Goal: Communication & Community: Ask a question

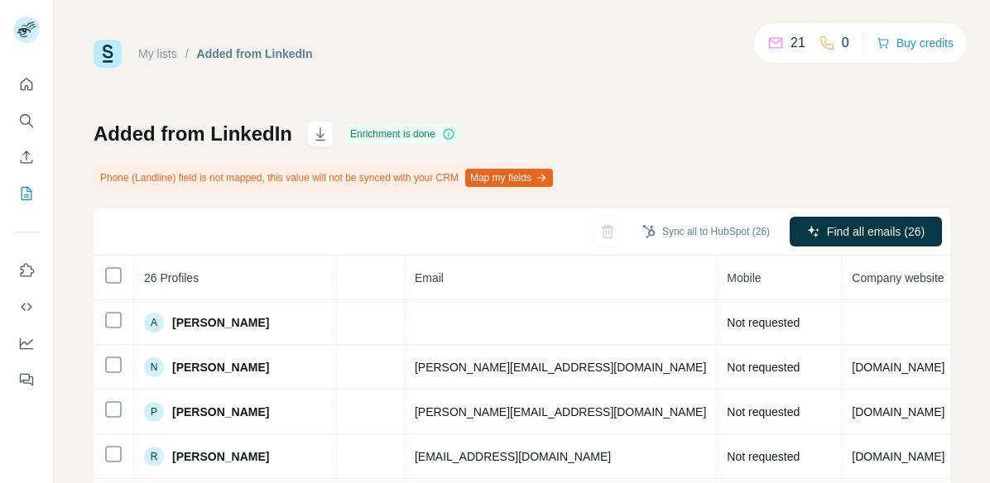
click at [103, 47] on img at bounding box center [108, 54] width 28 height 28
click at [312, 140] on icon "button" at bounding box center [320, 134] width 17 height 17
click at [217, 61] on div "Added from LinkedIn" at bounding box center [255, 54] width 116 height 17
click at [227, 55] on div "Added from LinkedIn" at bounding box center [255, 54] width 116 height 17
click at [142, 53] on link "My lists" at bounding box center [157, 53] width 39 height 13
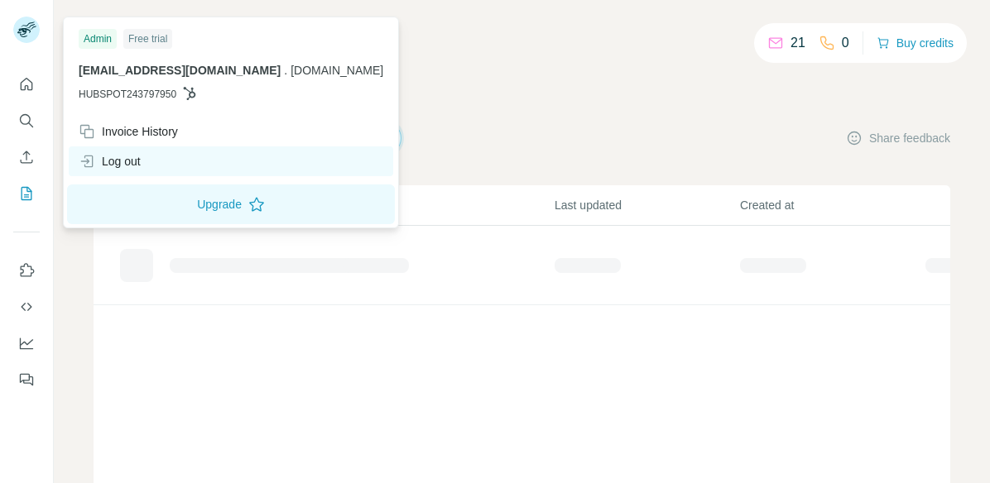
click at [125, 154] on div "Log out" at bounding box center [110, 161] width 62 height 17
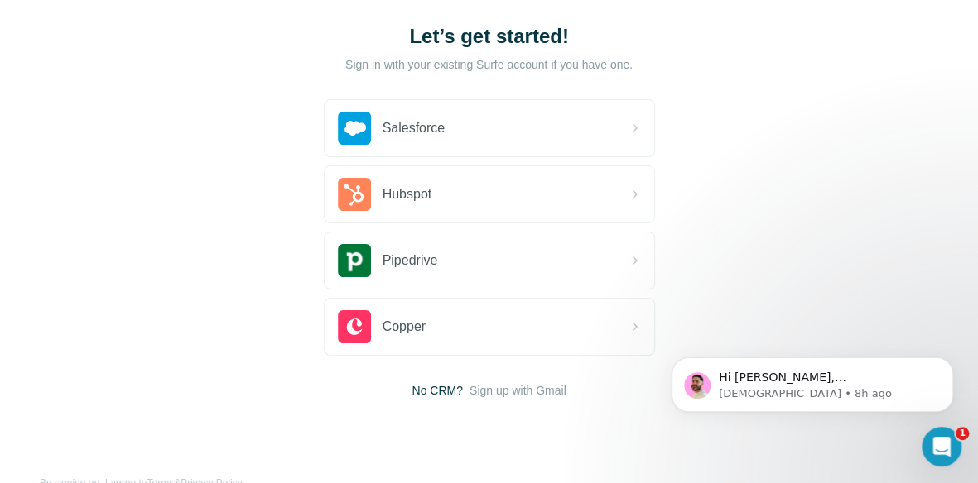
scroll to position [97, 0]
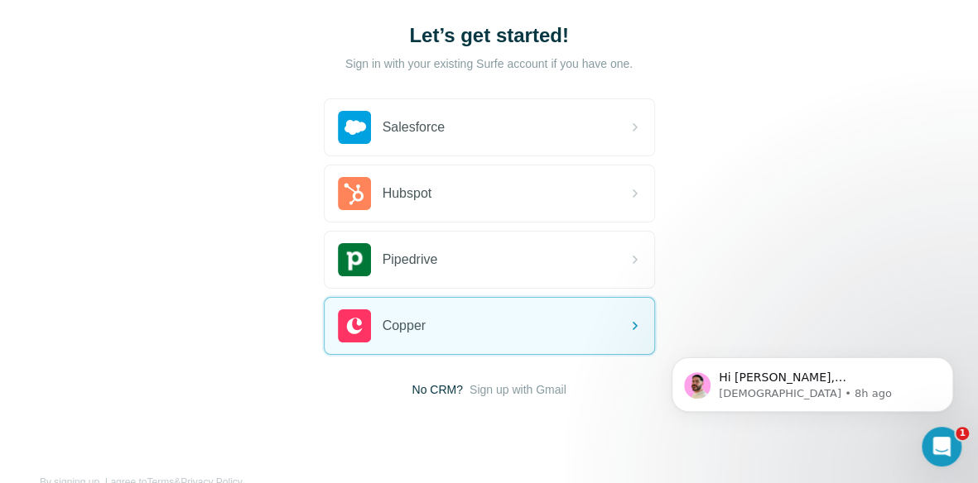
click at [493, 377] on div "Salesforce Hubspot Pipedrive Copper No CRM? Sign up with Gmail" at bounding box center [489, 248] width 331 height 300
click at [493, 383] on span "Sign up with Gmail" at bounding box center [517, 390] width 97 height 17
click at [540, 433] on button "Sign up with Google" at bounding box center [489, 431] width 331 height 33
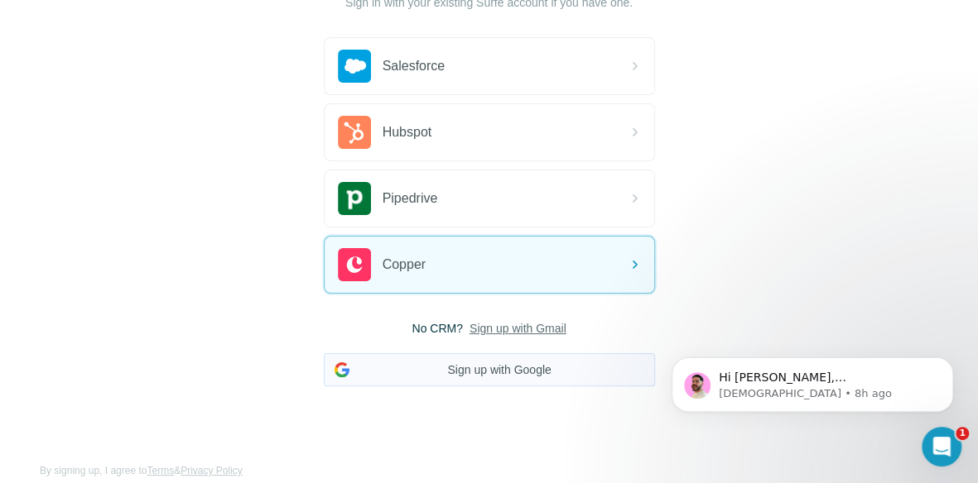
scroll to position [172, 0]
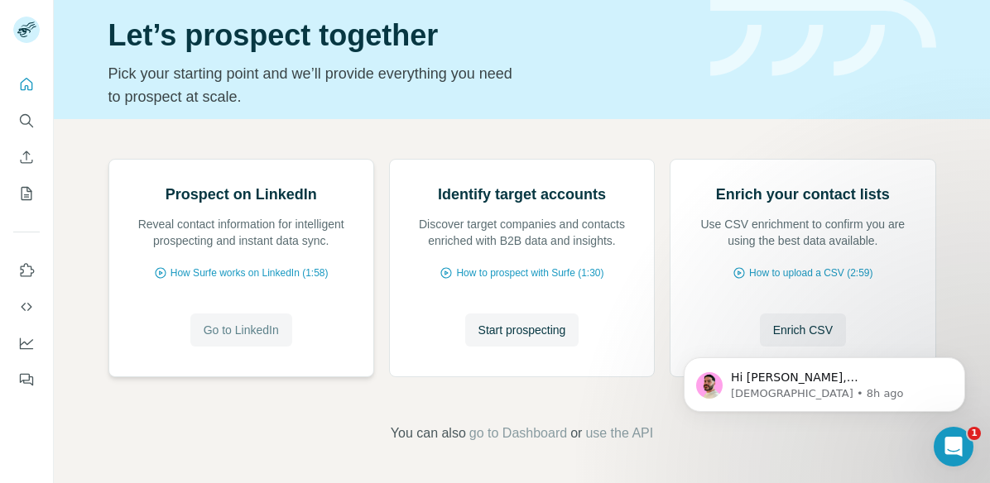
click at [224, 347] on button "Go to LinkedIn" at bounding box center [241, 330] width 102 height 33
click at [943, 436] on icon "Open Intercom Messenger" at bounding box center [951, 444] width 27 height 27
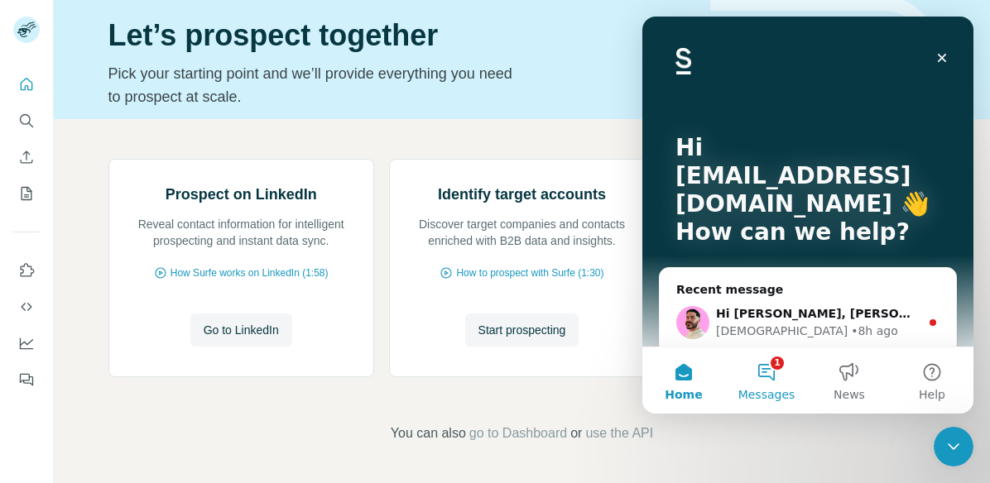
click at [775, 371] on button "1 Messages" at bounding box center [766, 381] width 83 height 66
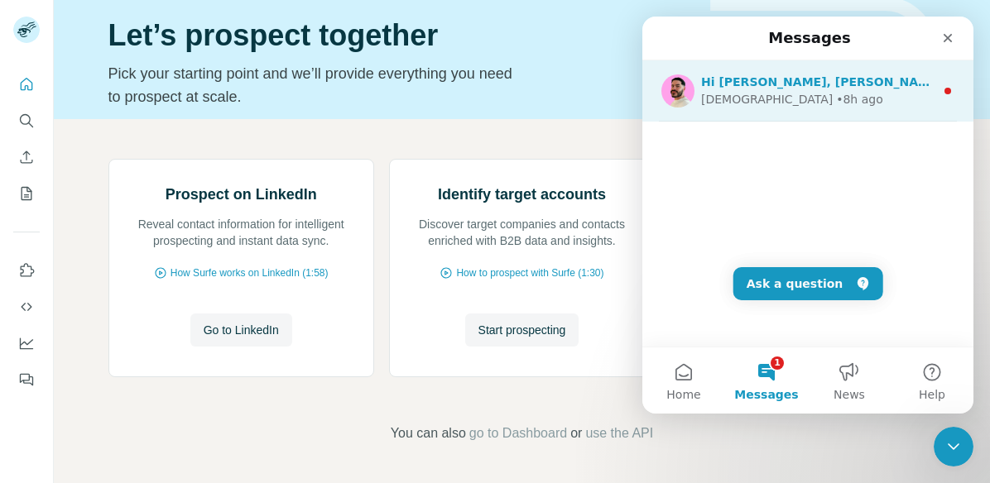
click at [829, 108] on div "Hi [PERSON_NAME], [PERSON_NAME] here 👋 I hope you're doing well and thank you f…" at bounding box center [807, 90] width 331 height 61
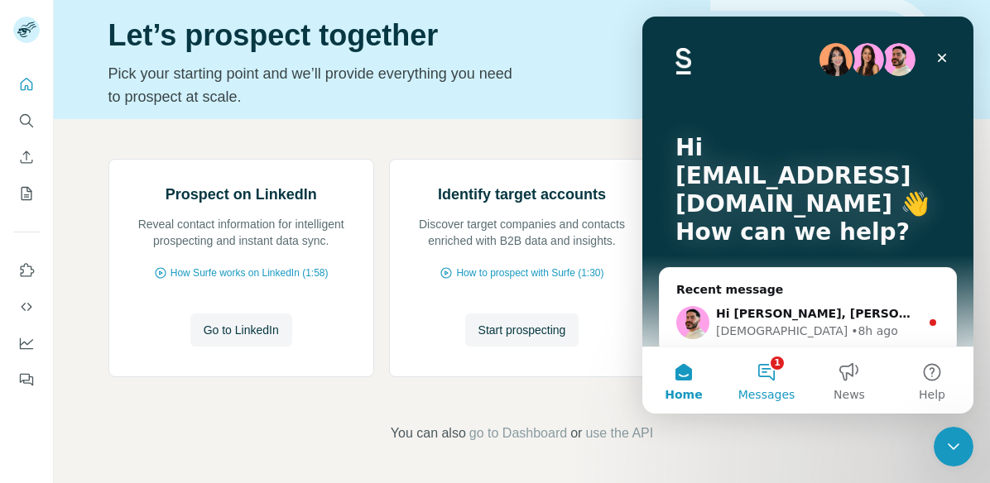
click at [768, 365] on button "1 Messages" at bounding box center [766, 381] width 83 height 66
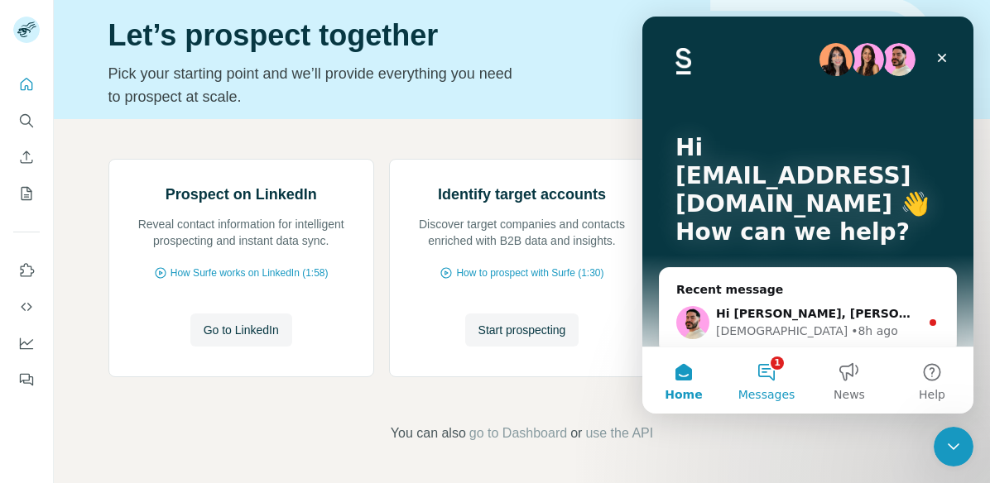
click at [771, 363] on button "1 Messages" at bounding box center [766, 381] width 83 height 66
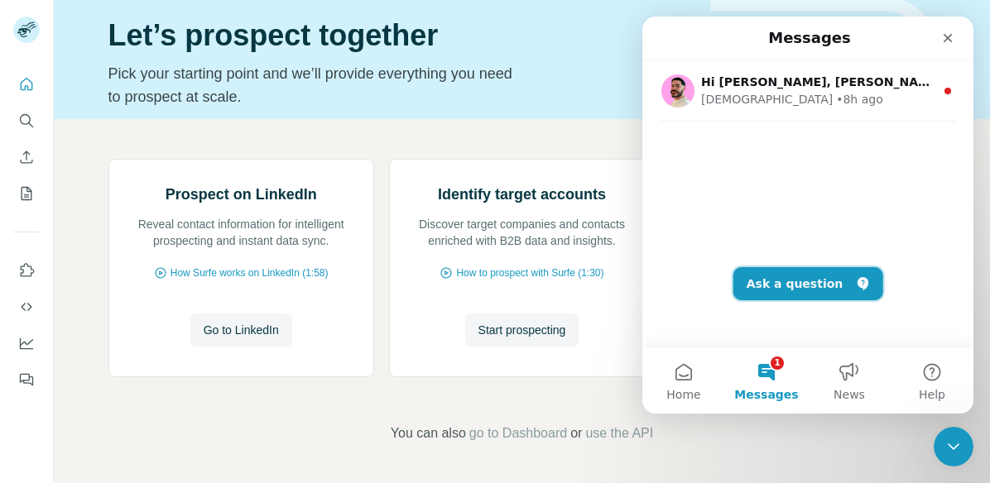
click at [829, 289] on button "Ask a question" at bounding box center [808, 283] width 150 height 33
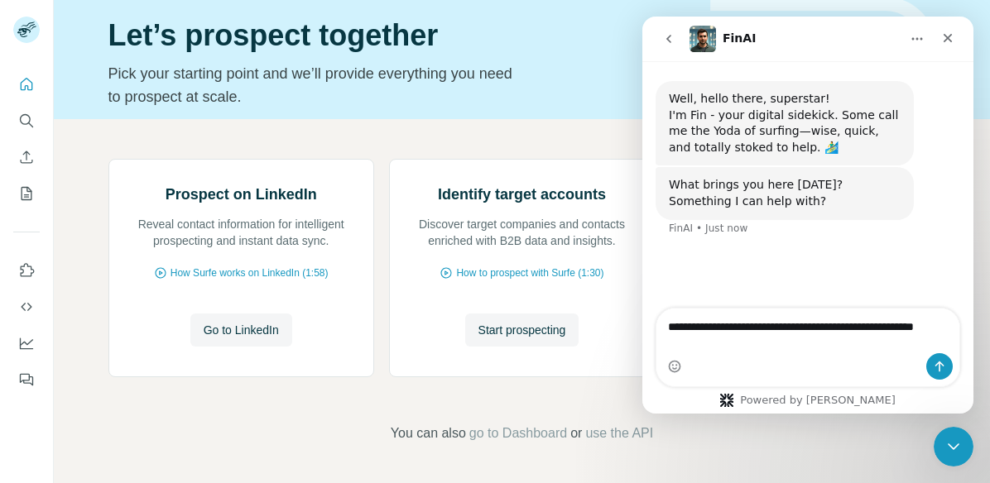
type textarea "**********"
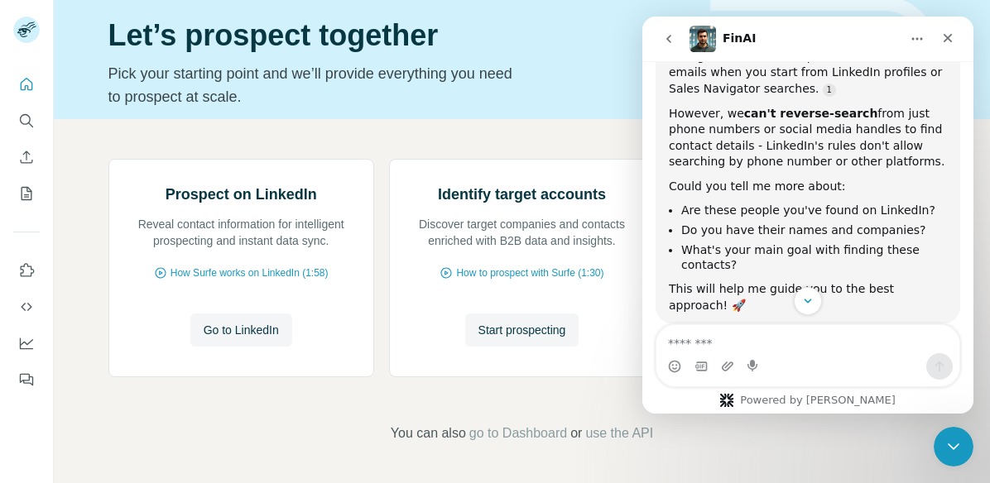
scroll to position [374, 0]
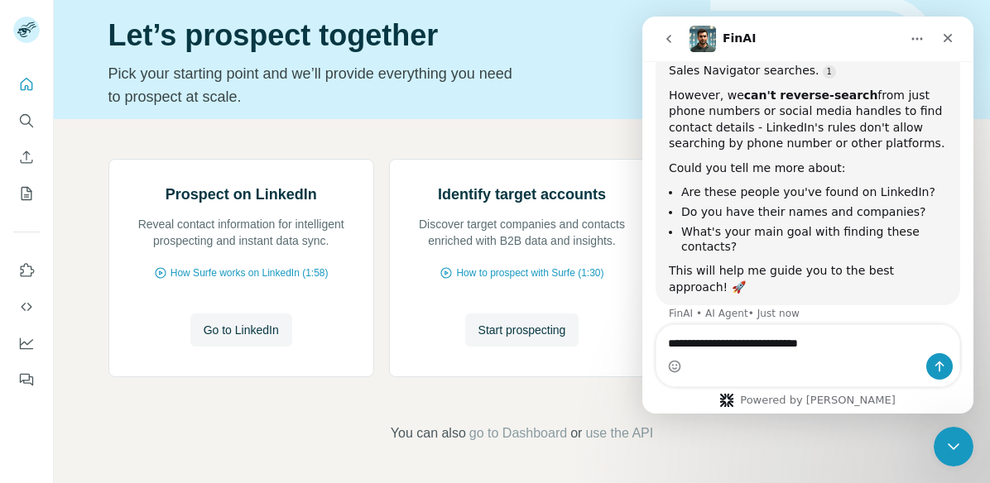
type textarea "**********"
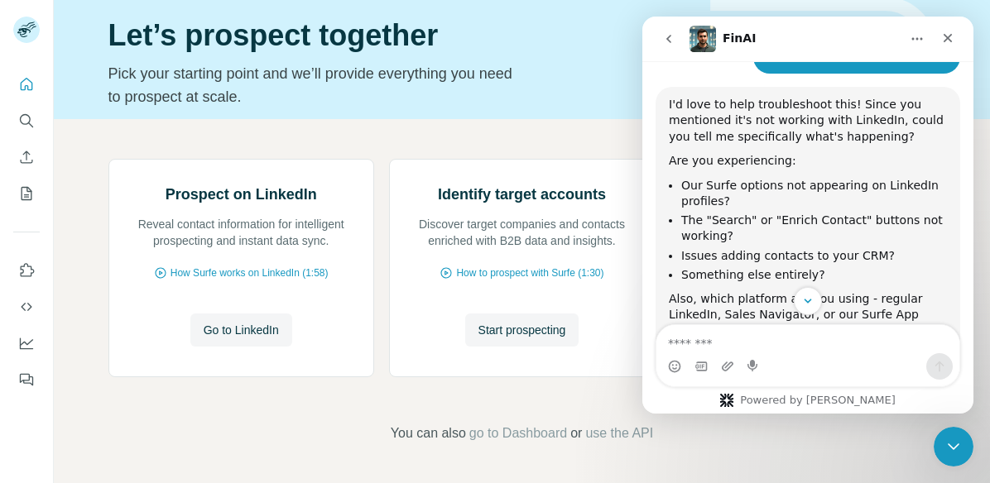
scroll to position [656, 0]
click at [228, 347] on button "Go to LinkedIn" at bounding box center [241, 330] width 102 height 33
